Goal: Task Accomplishment & Management: Use online tool/utility

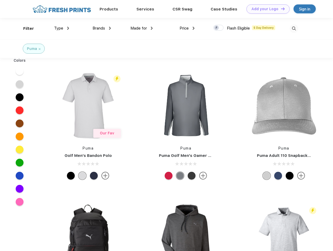
click at [266, 9] on link "Add your Logo Design Tool" at bounding box center [267, 8] width 43 height 9
click at [0, 0] on div "Design Tool" at bounding box center [0, 0] width 0 height 0
click at [280, 9] on link "Add your Logo Design Tool" at bounding box center [267, 8] width 43 height 9
click at [25, 28] on div "Filter" at bounding box center [28, 29] width 11 height 6
click at [62, 28] on span "Type" at bounding box center [58, 28] width 9 height 5
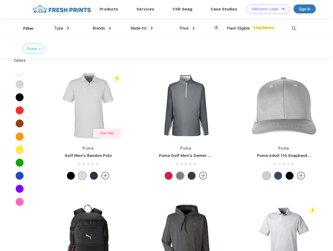
click at [102, 28] on span "Brands" at bounding box center [98, 28] width 13 height 5
click at [142, 28] on span "Made for" at bounding box center [138, 28] width 16 height 5
click at [187, 28] on span "Price" at bounding box center [183, 28] width 9 height 5
click at [218, 28] on div at bounding box center [218, 28] width 10 height 6
click at [216, 28] on input "checkbox" at bounding box center [214, 26] width 3 height 3
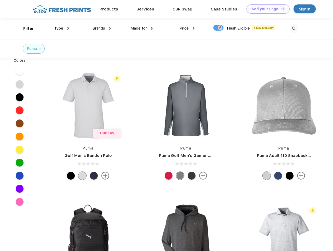
click at [293, 28] on img at bounding box center [293, 28] width 9 height 9
